Goal: Information Seeking & Learning: Learn about a topic

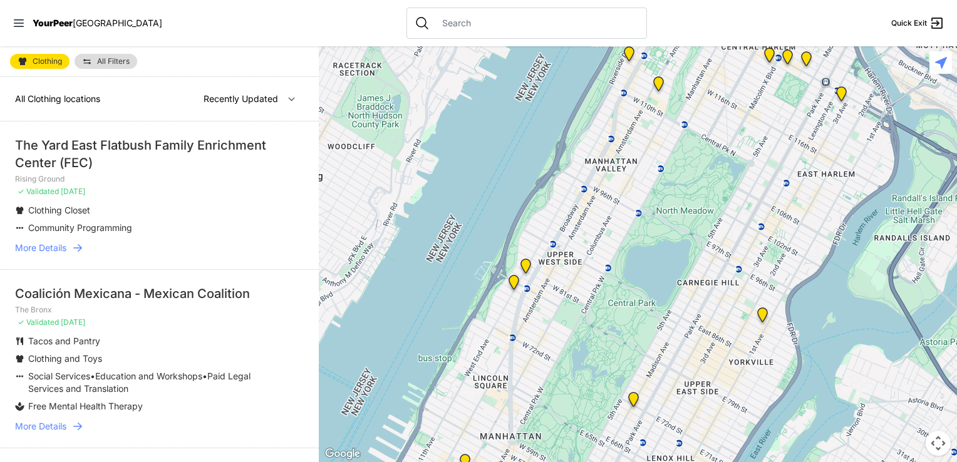
click at [104, 147] on div "The Yard East Flatbush Family Enrichment Center (FEC)" at bounding box center [159, 154] width 289 height 35
click at [65, 254] on li "The Yard East Flatbush Family Enrichment Center (FEC) Rising Ground ✓ Validated…" at bounding box center [159, 195] width 319 height 148
click at [54, 245] on span "More Details" at bounding box center [40, 248] width 51 height 13
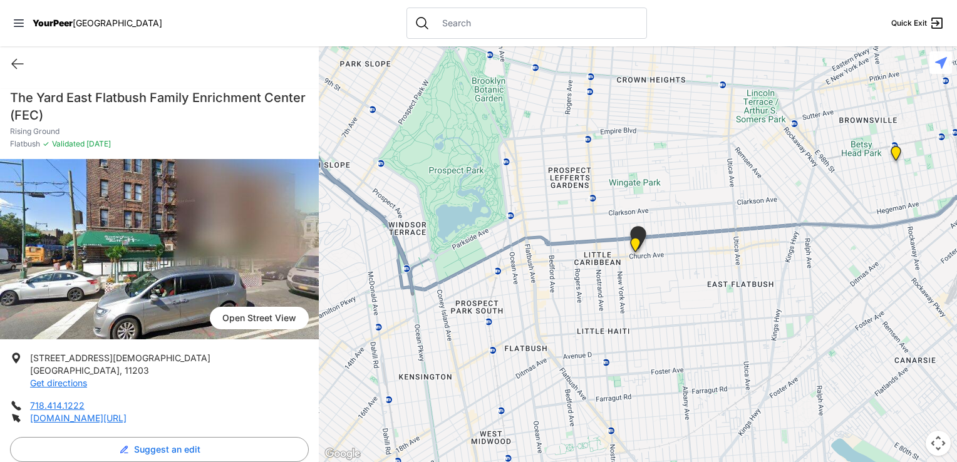
select select "recentlyUpdated"
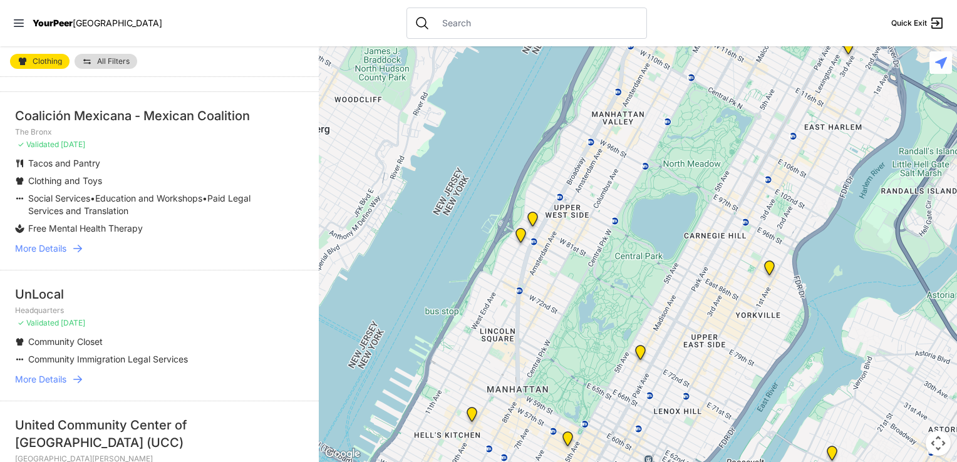
scroll to position [237, 0]
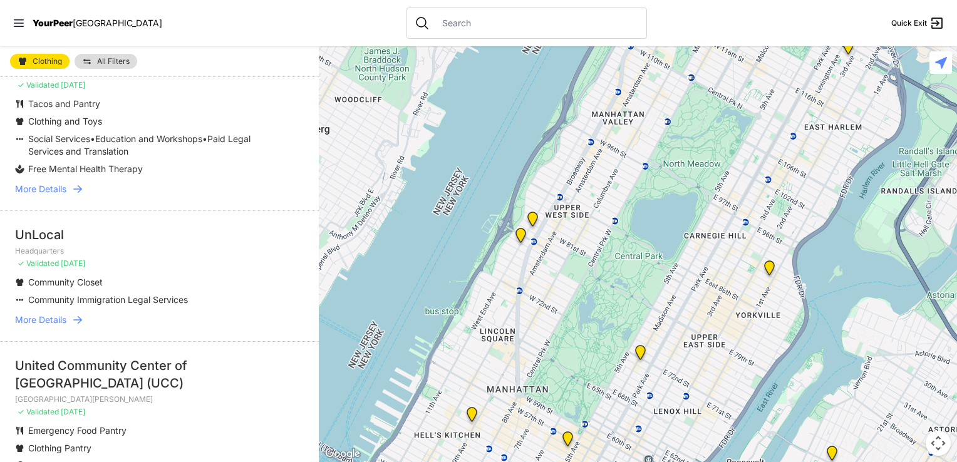
click at [56, 322] on span "More Details" at bounding box center [40, 320] width 51 height 13
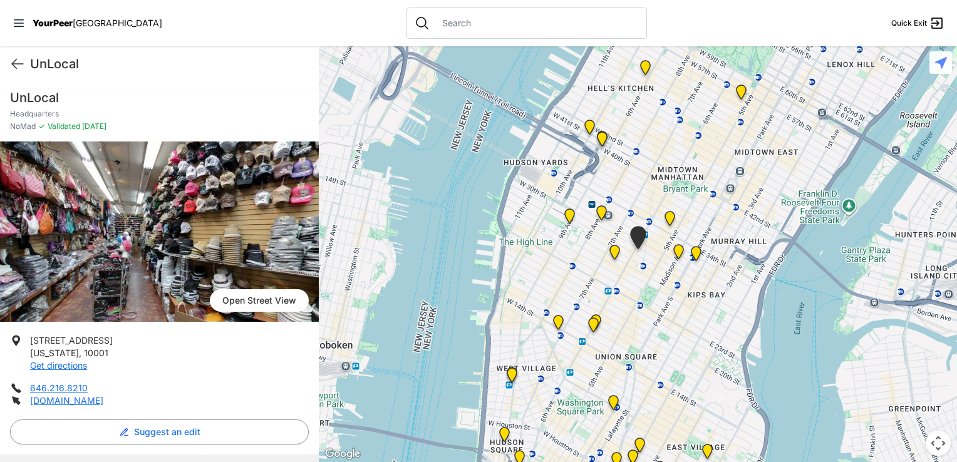
scroll to position [248, 0]
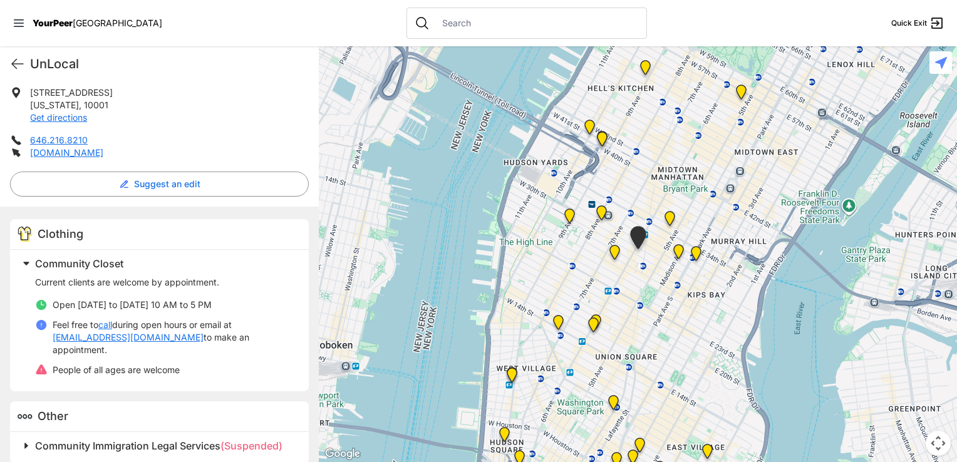
click at [528, 27] on input "text" at bounding box center [537, 23] width 204 height 13
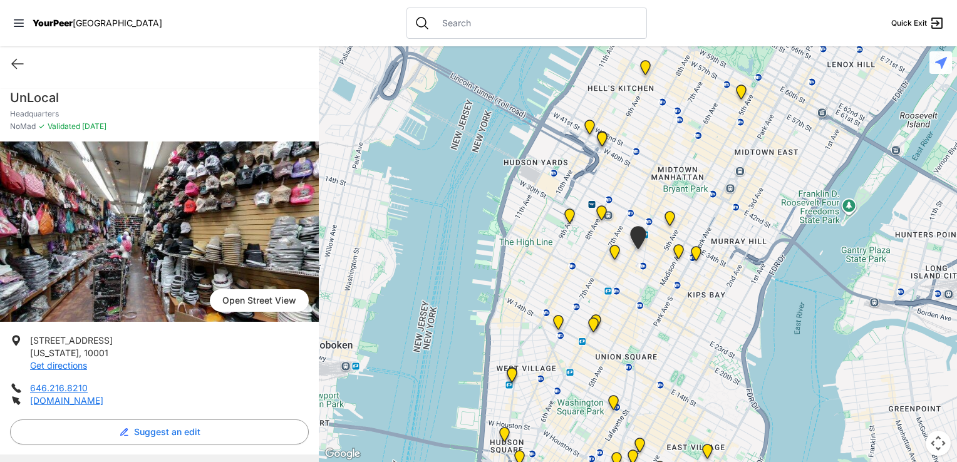
click at [106, 259] on img at bounding box center [159, 232] width 319 height 180
select select "recentlyUpdated"
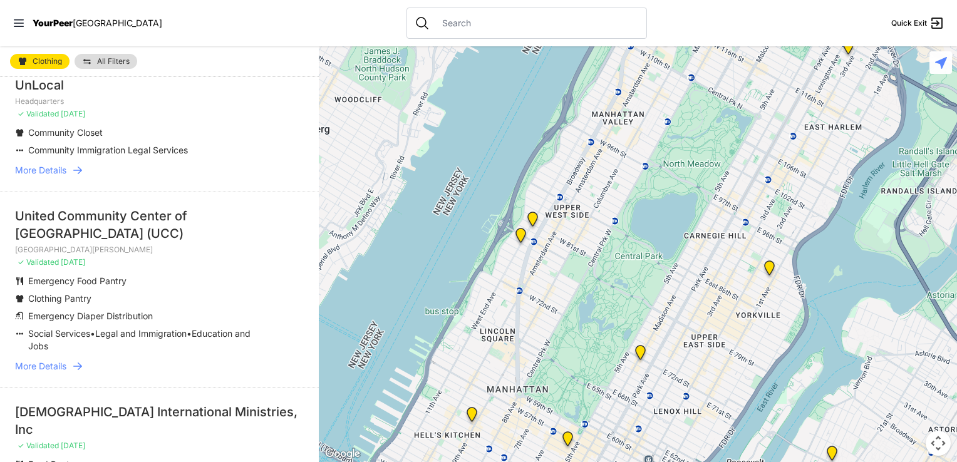
scroll to position [388, 0]
click at [48, 369] on span "More Details" at bounding box center [40, 365] width 51 height 13
